Goal: Find specific page/section: Find specific page/section

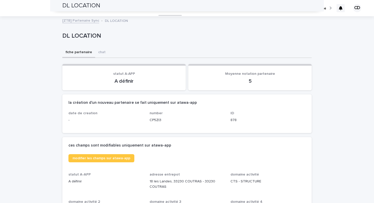
scroll to position [171, 0]
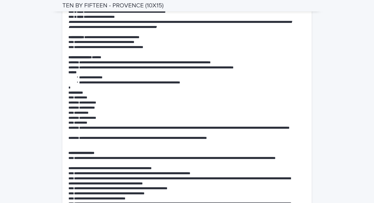
scroll to position [929, 0]
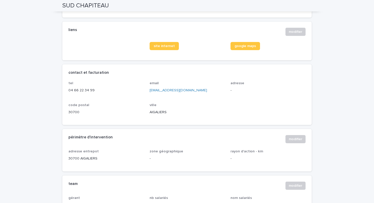
scroll to position [197, 0]
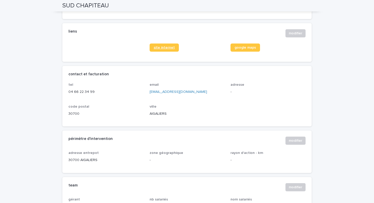
click at [163, 48] on span "site internet" at bounding box center [164, 48] width 21 height 4
